Goal: Navigation & Orientation: Find specific page/section

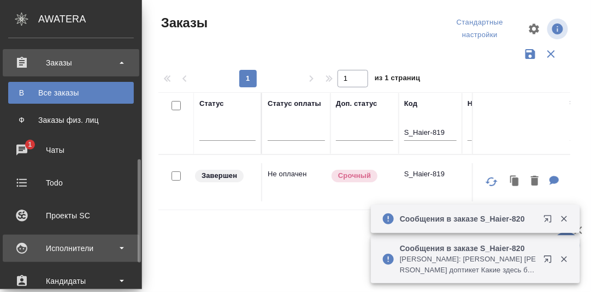
scroll to position [218, 0]
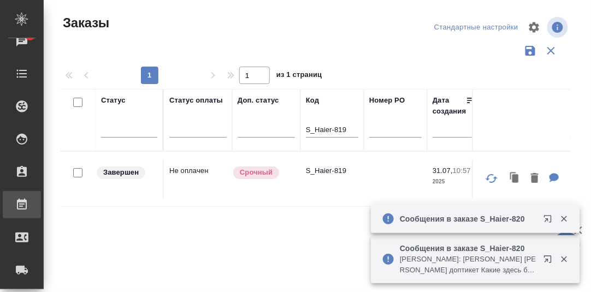
click at [22, 202] on div "Работы" at bounding box center [8, 205] width 27 height 16
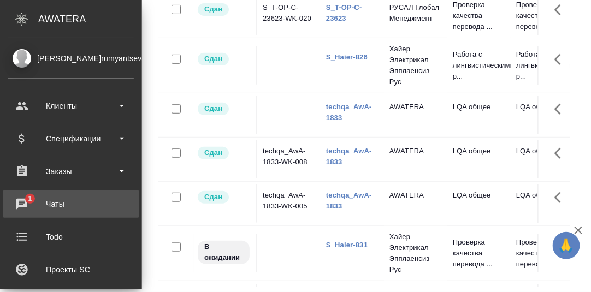
click at [24, 201] on div "Чаты" at bounding box center [71, 204] width 126 height 16
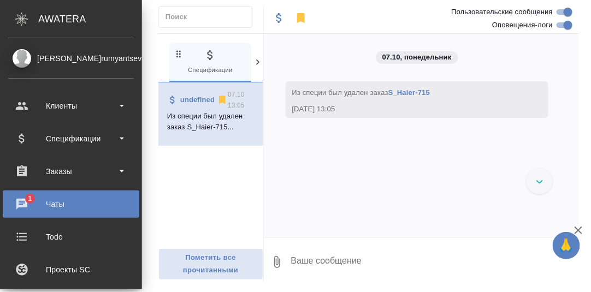
click at [21, 203] on div "Чаты" at bounding box center [71, 204] width 126 height 16
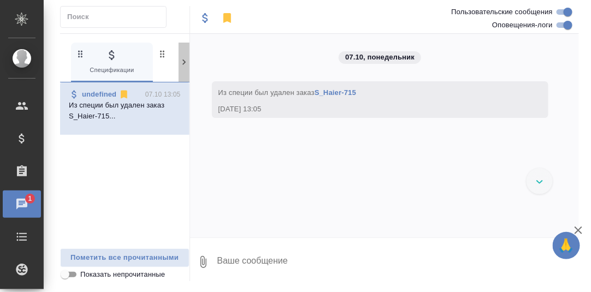
click at [182, 61] on icon at bounding box center [184, 62] width 11 height 11
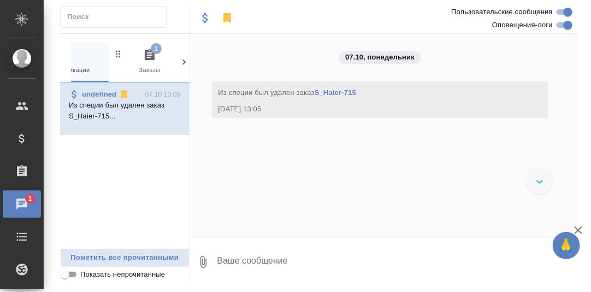
scroll to position [0, 107]
click at [87, 53] on icon "button" at bounding box center [86, 55] width 13 height 13
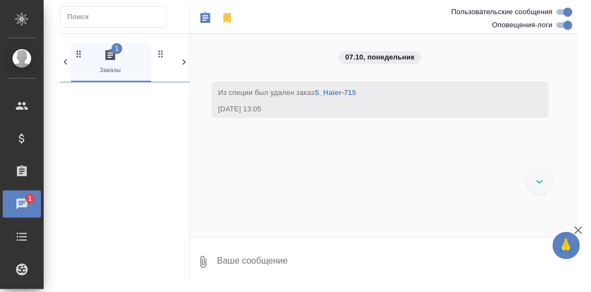
scroll to position [0, 81]
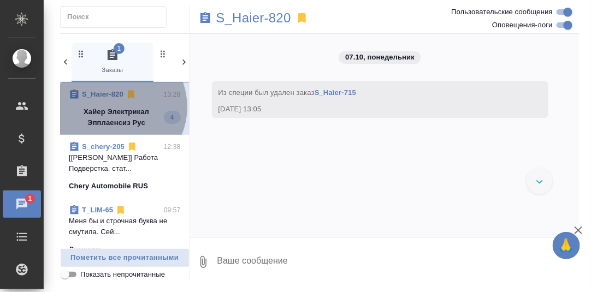
click at [114, 107] on p "Хайер Электрикал Эпплаенсиз Рус" at bounding box center [116, 118] width 95 height 22
click at [136, 109] on p "Хайер Электрикал Эпплаенсиз Рус" at bounding box center [116, 118] width 95 height 22
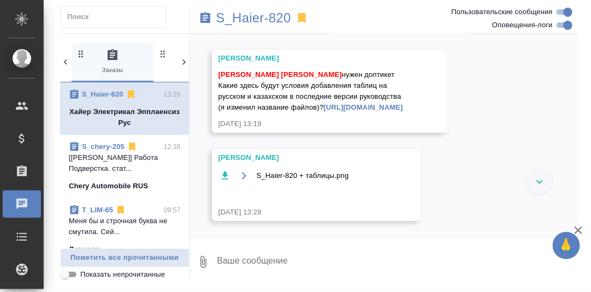
scroll to position [31511, 0]
